Goal: Task Accomplishment & Management: Manage account settings

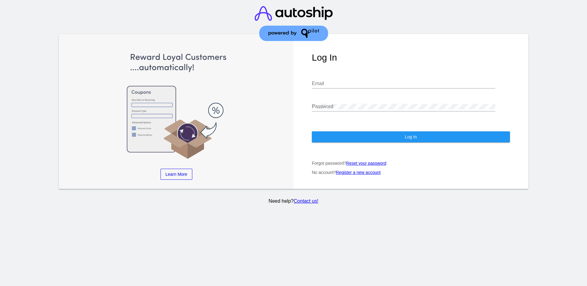
type input "[EMAIL_ADDRESS][DOMAIN_NAME]"
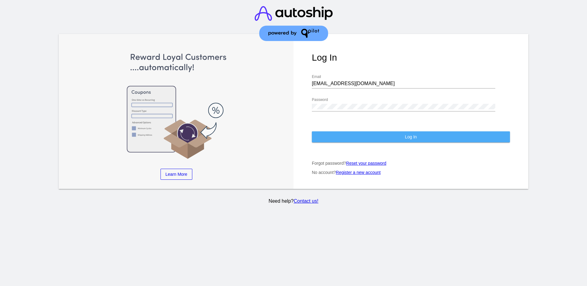
click at [387, 134] on button "Log In" at bounding box center [411, 136] width 198 height 11
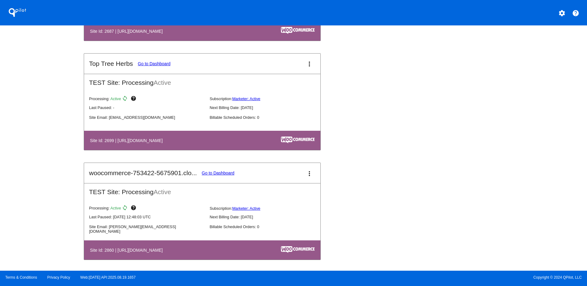
scroll to position [685, 0]
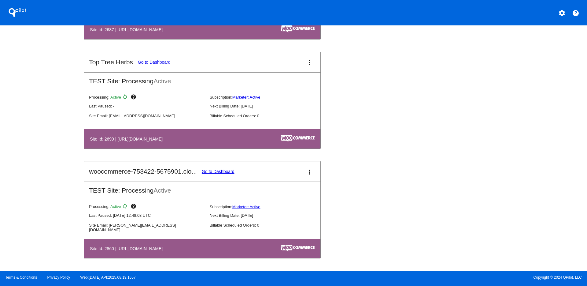
drag, startPoint x: 232, startPoint y: 250, endPoint x: 118, endPoint y: 248, distance: 113.5
click at [118, 248] on h4 "Site Id: 2860 | [URL][DOMAIN_NAME]" at bounding box center [128, 248] width 76 height 5
copy h4 "[URL][DOMAIN_NAME]"
click at [221, 169] on link "Go to Dashboard" at bounding box center [218, 171] width 33 height 5
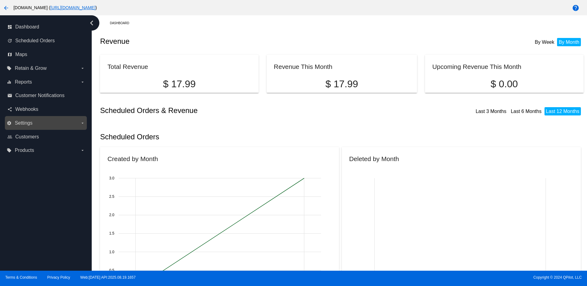
click at [72, 121] on label "settings Settings arrow_drop_down" at bounding box center [46, 123] width 78 height 10
click at [0, 0] on input "settings Settings arrow_drop_down" at bounding box center [0, 0] width 0 height 0
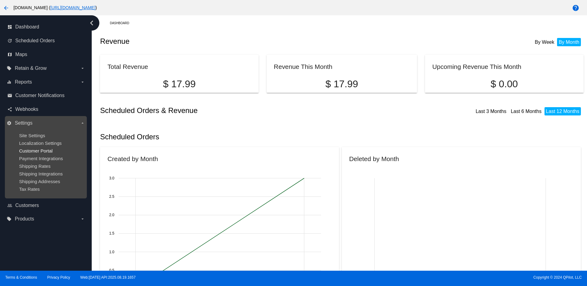
click at [44, 151] on span "Customer Portal" at bounding box center [36, 150] width 34 height 5
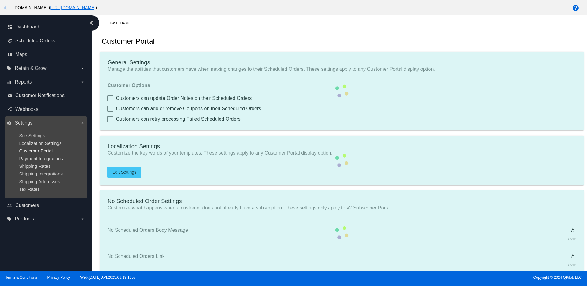
type input "Create a Subscription"
type input "[URL][DOMAIN_NAME]"
type input "1"
type input "20"
type input "500"
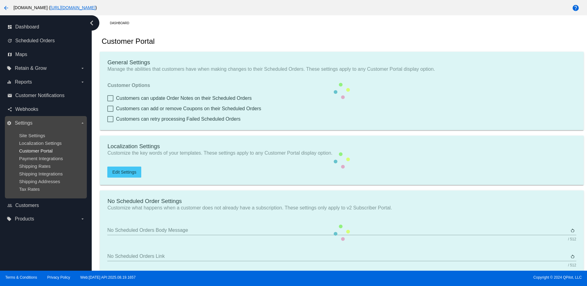
type input "500"
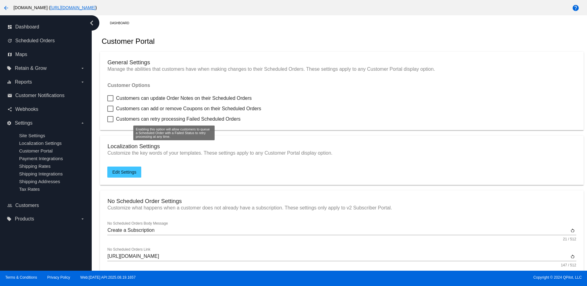
click at [117, 117] on span "Customers can retry processing Failed Scheduled Orders" at bounding box center [178, 118] width 125 height 7
click at [110, 122] on input "Customers can retry processing Failed Scheduled Orders" at bounding box center [110, 122] width 0 height 0
checkbox input "true"
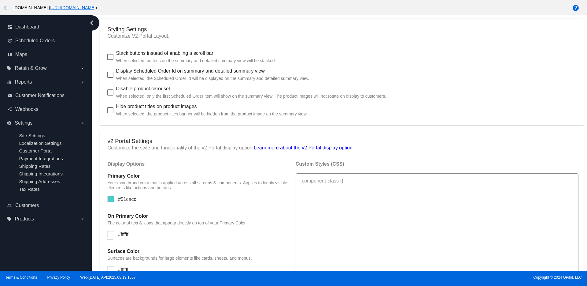
scroll to position [246, 0]
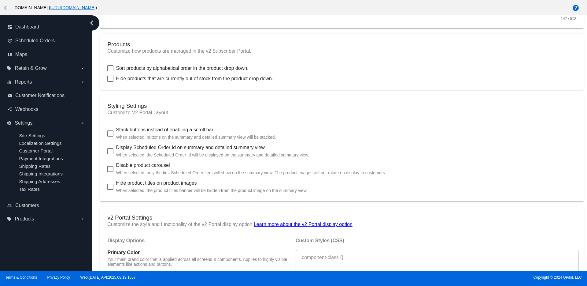
click at [114, 149] on label "Display Scheduled Order Id on summary and detailed summary view When selected, …" at bounding box center [208, 151] width 202 height 15
click at [110, 154] on input "Display Scheduled Order Id on summary and detailed summary view When selected, …" at bounding box center [110, 154] width 0 height 0
checkbox input "true"
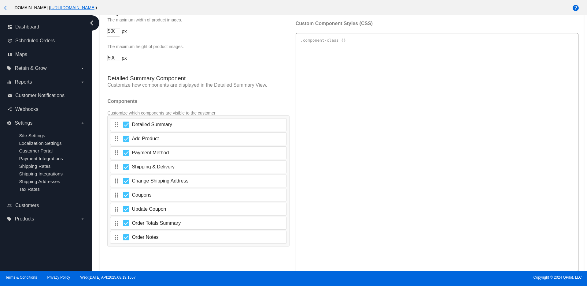
scroll to position [973, 0]
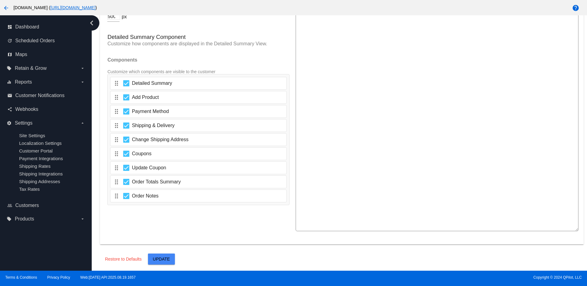
click at [174, 256] on button "Update" at bounding box center [161, 258] width 27 height 11
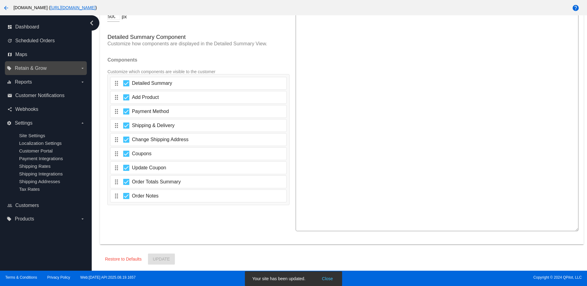
click at [43, 67] on span "Retain & Grow" at bounding box center [31, 68] width 32 height 6
click at [0, 0] on input "local_offer Retain & Grow arrow_drop_down" at bounding box center [0, 0] width 0 height 0
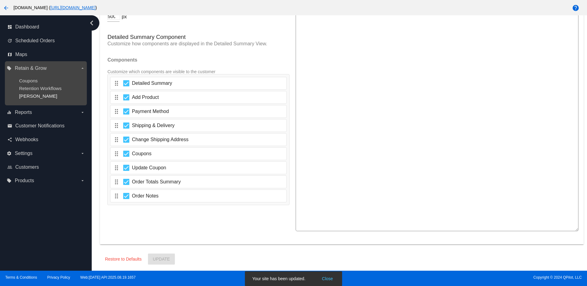
click at [36, 96] on span "[PERSON_NAME]" at bounding box center [38, 95] width 38 height 5
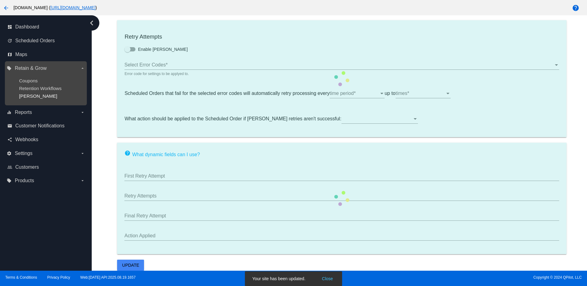
type input "If no changes are made, we will automatically retry processing your {{Scheduled…"
type input "If no changes are made, we will automatically {{DunningAction}} your {{Schedule…"
type input "Your {{ScheduledOrder}} was {{DunningAction}}."
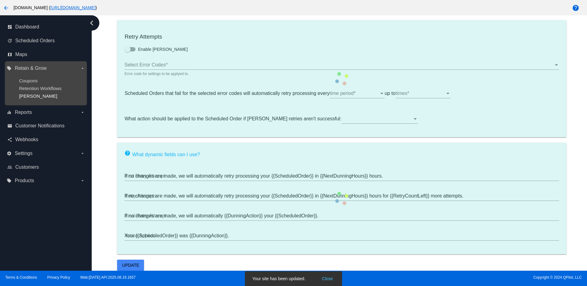
scroll to position [135, 0]
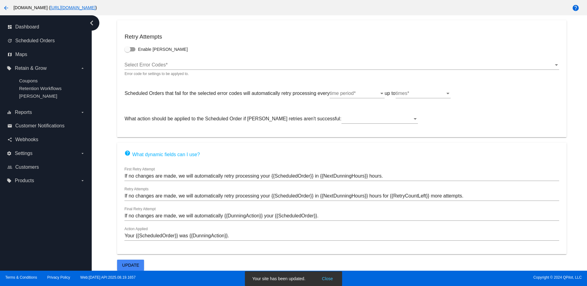
click at [375, 96] on div "time period" at bounding box center [355, 94] width 50 height 6
click at [375, 90] on span "1 hour" at bounding box center [358, 93] width 55 height 15
click at [415, 93] on div "times" at bounding box center [421, 94] width 50 height 6
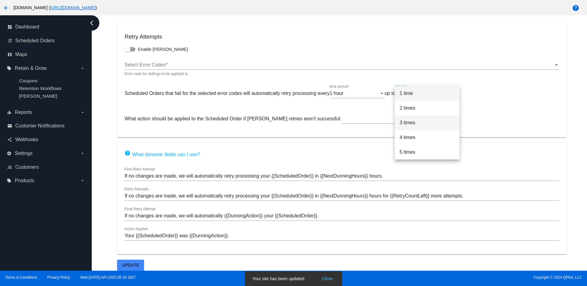
click at [412, 125] on span "3 times" at bounding box center [427, 122] width 55 height 15
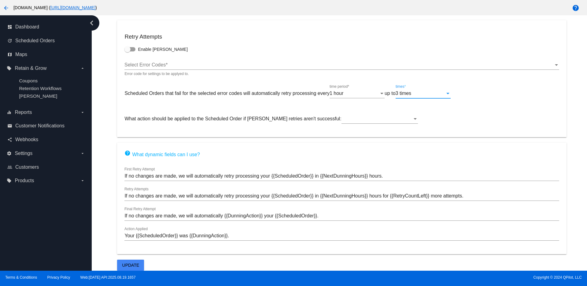
click at [213, 63] on div "Select Error Codes" at bounding box center [339, 65] width 429 height 6
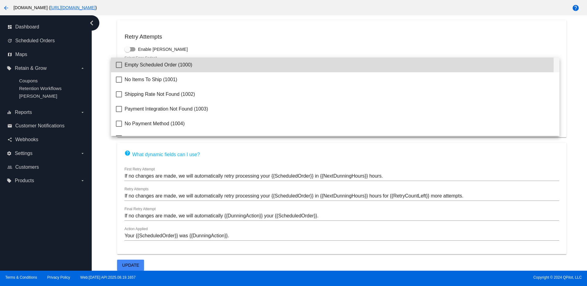
click at [213, 63] on span "Empty Scheduled Order (1000)" at bounding box center [340, 65] width 430 height 15
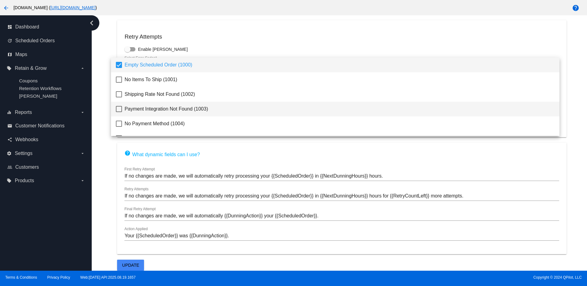
click at [202, 111] on span "Payment Integration Not Found (1003)" at bounding box center [340, 109] width 430 height 15
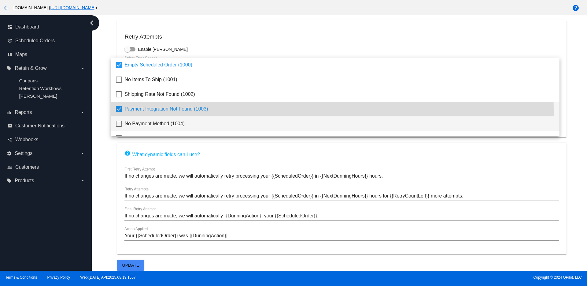
click at [195, 130] on span "No Payment Method (1004)" at bounding box center [340, 123] width 430 height 15
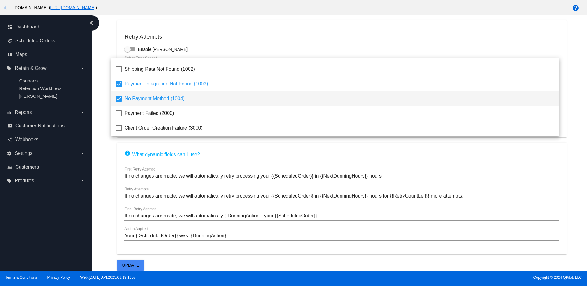
scroll to position [38, 0]
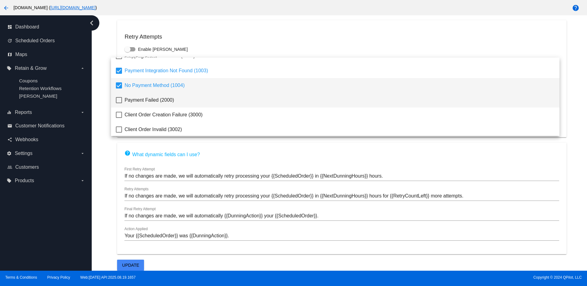
click at [292, 99] on span "Payment Failed (2000)" at bounding box center [340, 100] width 430 height 15
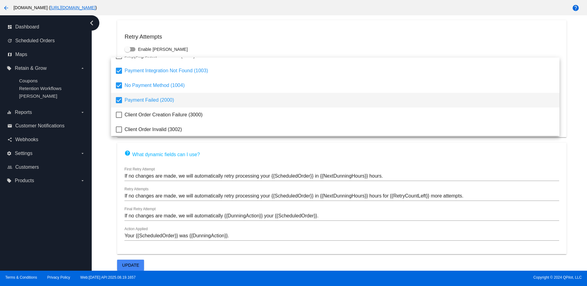
click at [567, 136] on div at bounding box center [293, 143] width 587 height 286
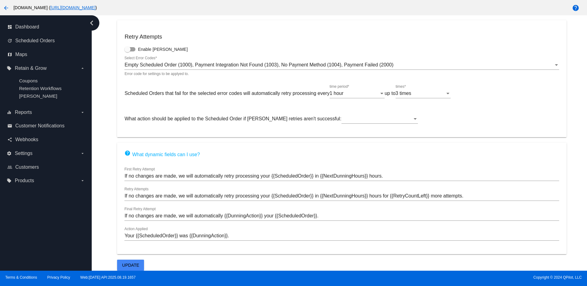
click at [142, 263] on button "Update" at bounding box center [130, 264] width 27 height 11
click at [389, 113] on div at bounding box center [380, 117] width 76 height 14
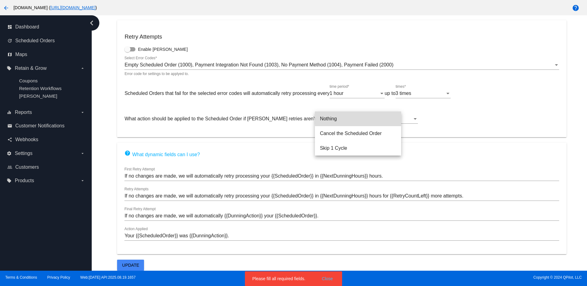
click at [382, 118] on span "Nothing" at bounding box center [358, 118] width 76 height 15
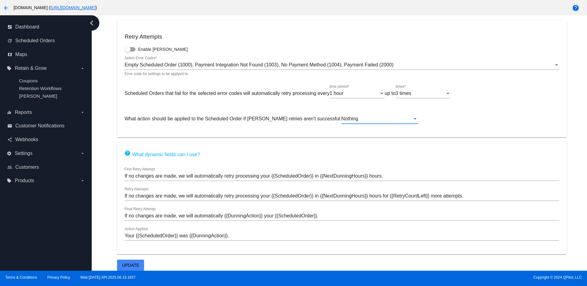
click at [132, 260] on button "Update" at bounding box center [130, 264] width 27 height 11
